Goal: Information Seeking & Learning: Learn about a topic

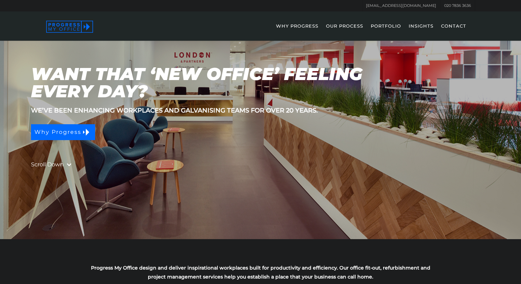
scroll to position [40, 0]
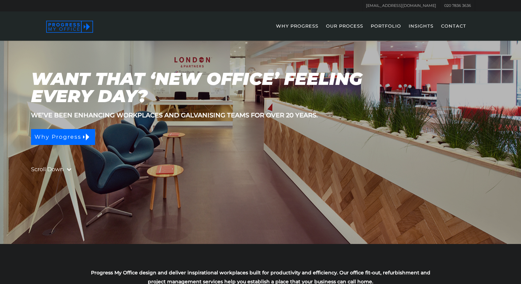
click at [388, 27] on link "PORTFOLIO" at bounding box center [386, 31] width 37 height 20
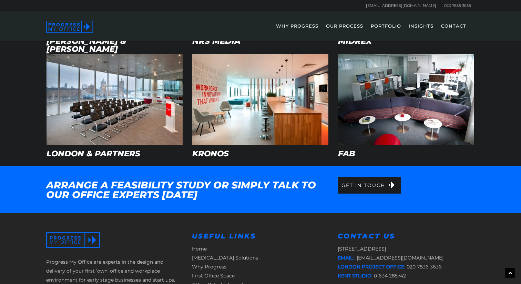
scroll to position [363, 0]
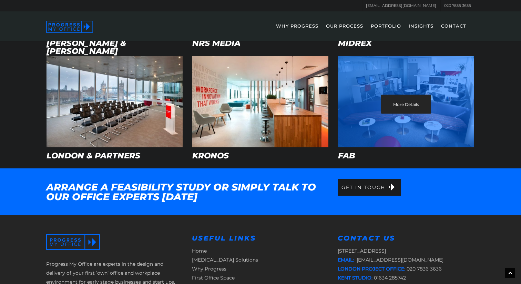
click at [436, 118] on div "More Details" at bounding box center [406, 101] width 136 height 91
click at [403, 101] on link "More Details" at bounding box center [406, 104] width 50 height 19
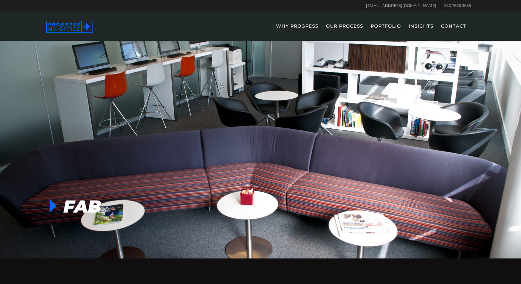
click at [382, 29] on link "PORTFOLIO" at bounding box center [386, 31] width 37 height 20
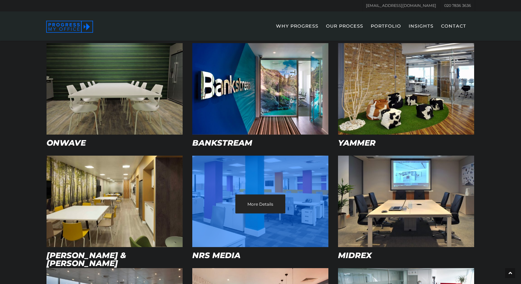
scroll to position [147, 0]
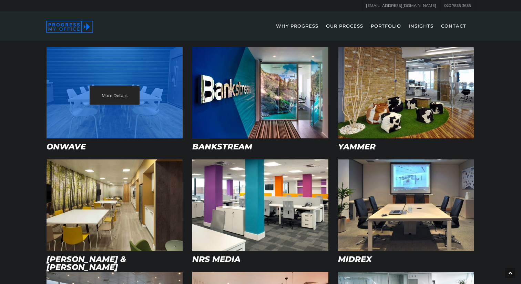
click at [157, 108] on div "More Details" at bounding box center [115, 92] width 136 height 91
click at [120, 91] on link "More Details" at bounding box center [115, 95] width 50 height 19
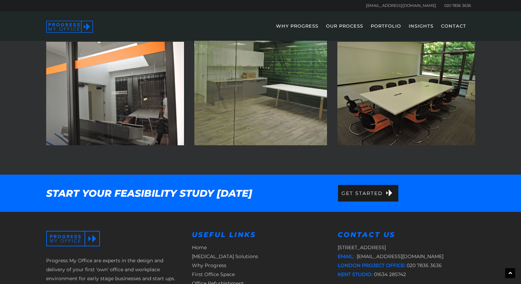
scroll to position [687, 0]
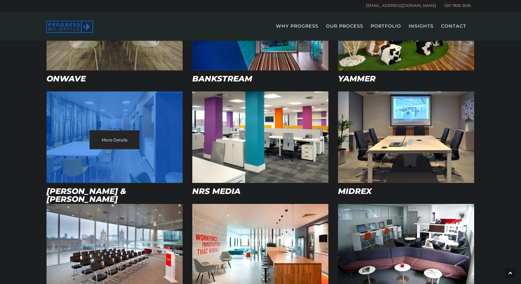
scroll to position [219, 0]
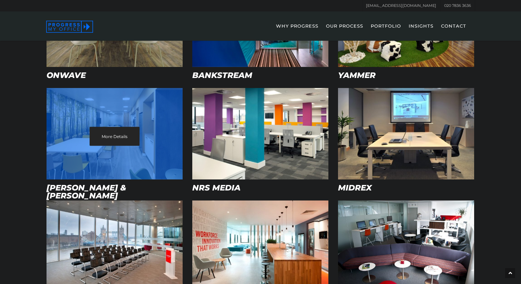
click at [95, 122] on div "More Details" at bounding box center [115, 133] width 136 height 91
click at [105, 136] on link "More Details" at bounding box center [115, 136] width 50 height 19
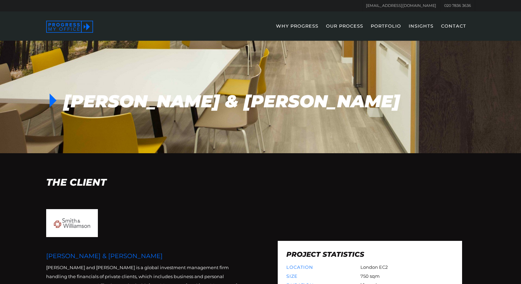
scroll to position [81, 0]
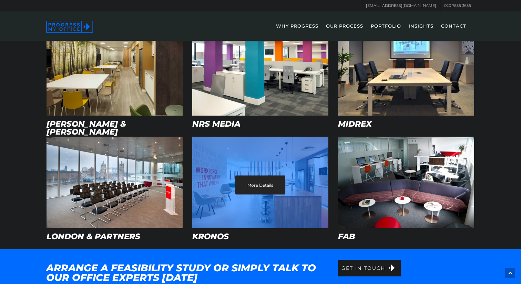
scroll to position [285, 0]
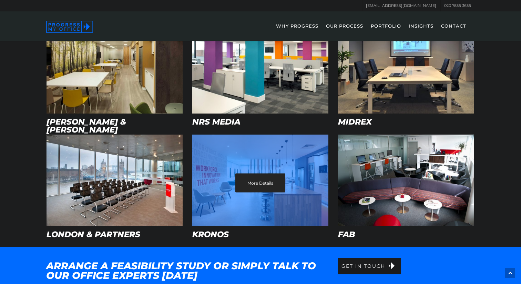
click at [290, 171] on div "More Details" at bounding box center [260, 179] width 136 height 91
click at [265, 181] on link "More Details" at bounding box center [261, 182] width 50 height 19
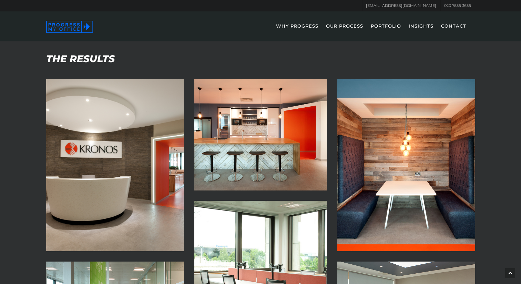
scroll to position [523, 0]
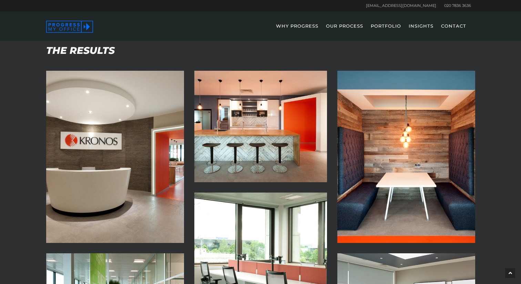
click at [381, 166] on img at bounding box center [407, 157] width 138 height 172
click at [402, 173] on img at bounding box center [407, 157] width 138 height 172
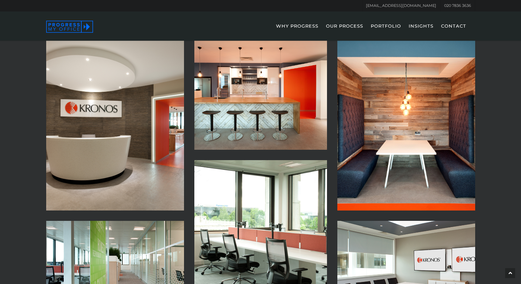
scroll to position [554, 0]
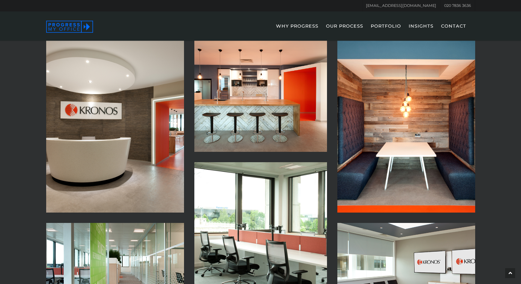
click at [424, 119] on img at bounding box center [407, 126] width 138 height 172
click at [400, 132] on img at bounding box center [407, 126] width 138 height 172
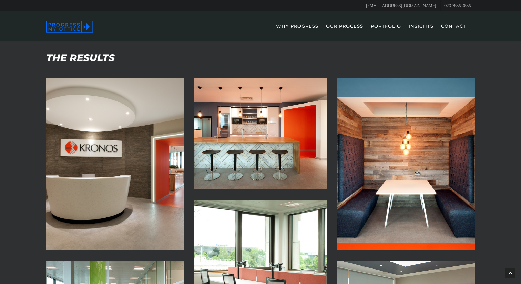
scroll to position [510, 0]
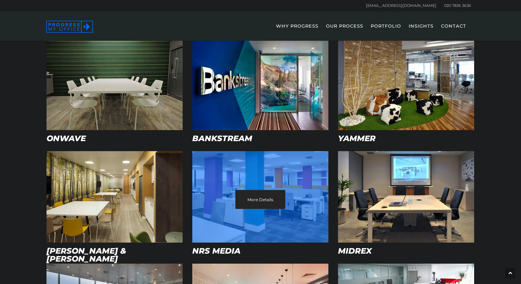
scroll to position [151, 0]
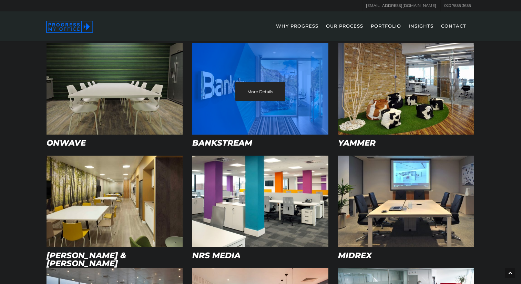
click at [298, 103] on div "More Details" at bounding box center [260, 88] width 136 height 91
click at [260, 88] on link "More Details" at bounding box center [261, 91] width 50 height 19
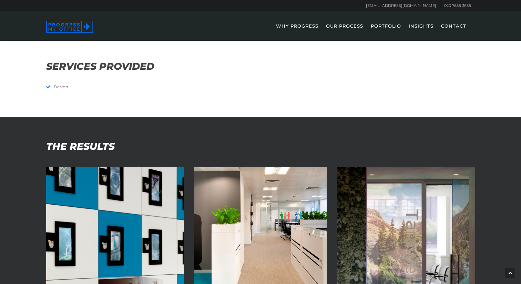
scroll to position [386, 0]
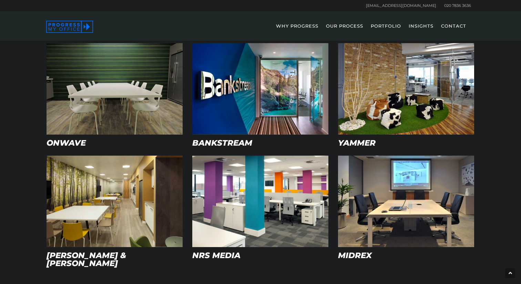
scroll to position [170, 0]
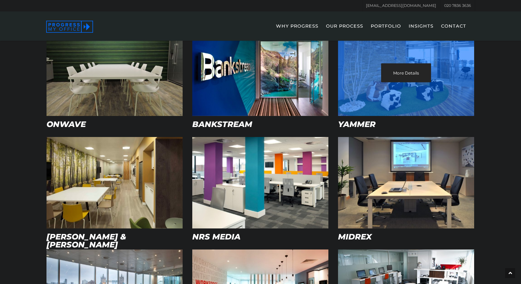
click at [382, 81] on link "More Details" at bounding box center [406, 72] width 50 height 19
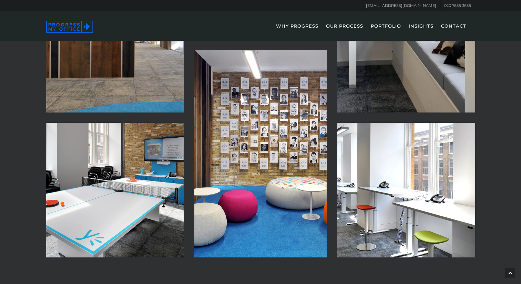
scroll to position [724, 0]
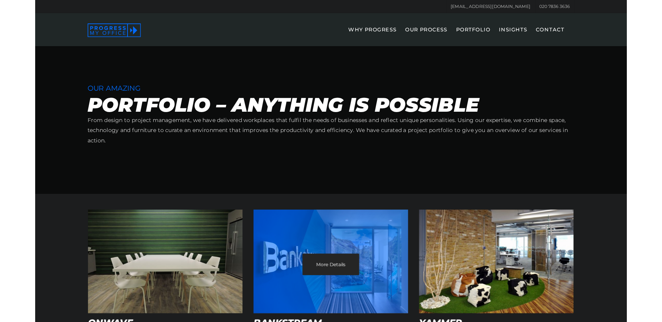
scroll to position [9, 0]
